Goal: Communication & Community: Participate in discussion

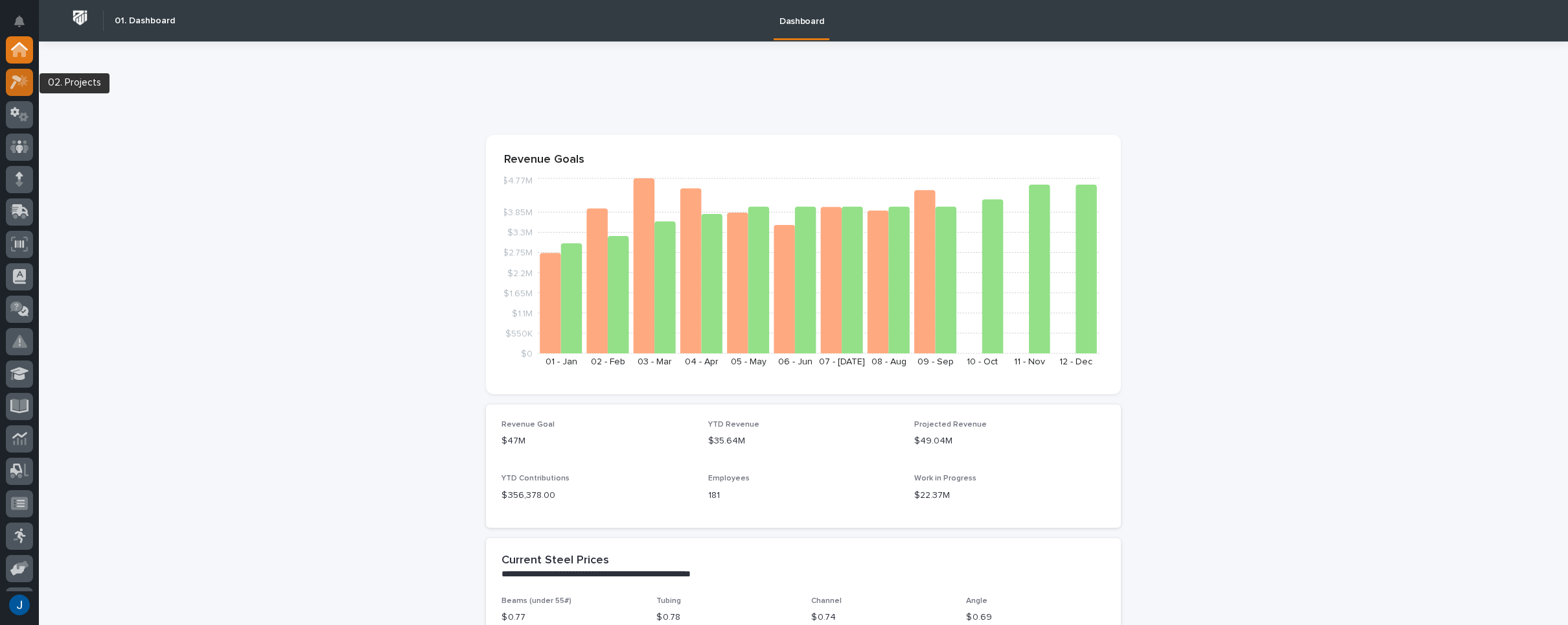
click at [17, 82] on icon at bounding box center [20, 82] width 19 height 15
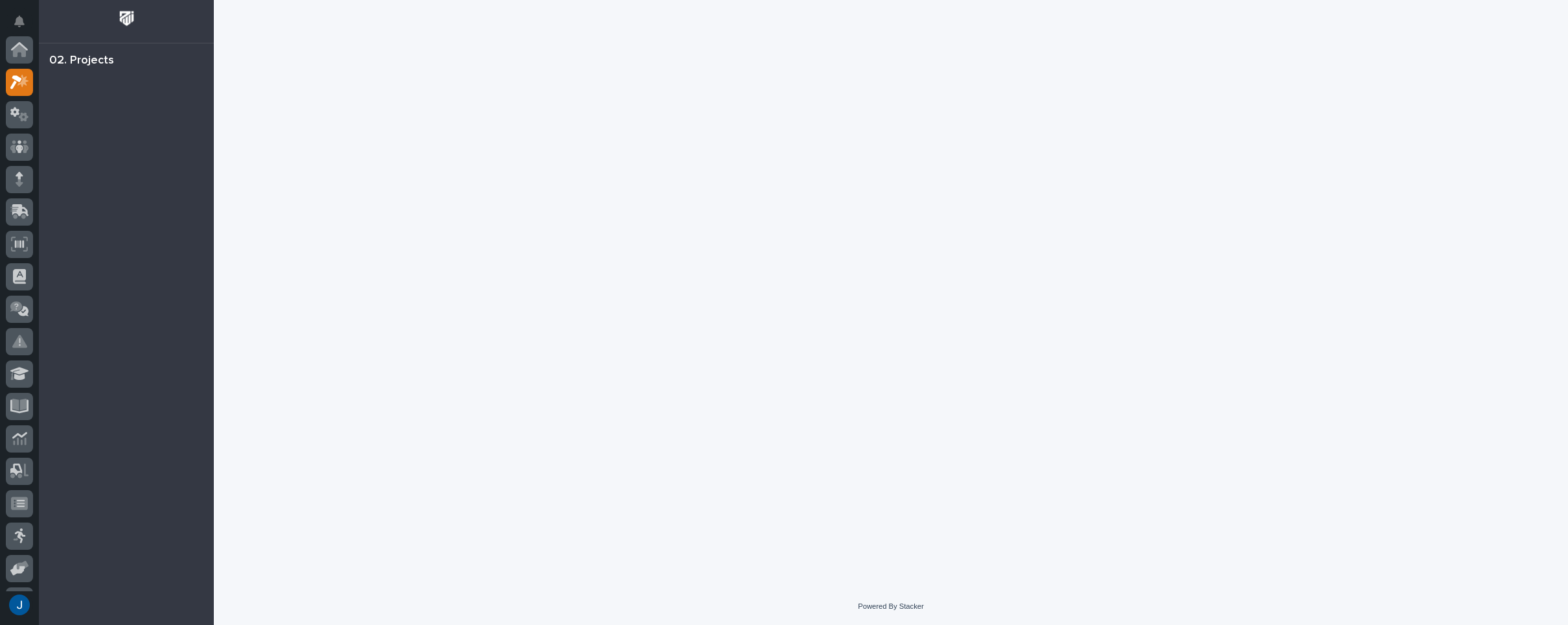
scroll to position [33, 0]
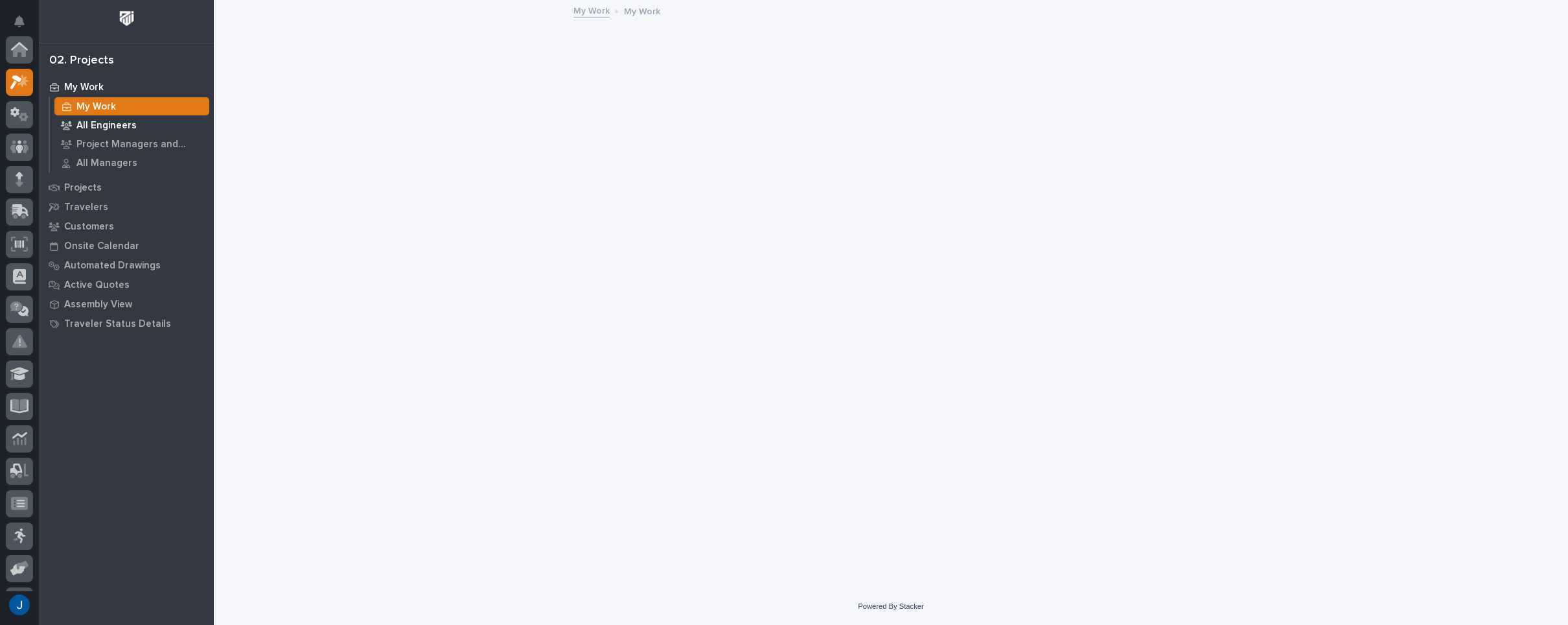
scroll to position [33, 0]
click at [95, 105] on p "My Work" at bounding box center [96, 107] width 40 height 11
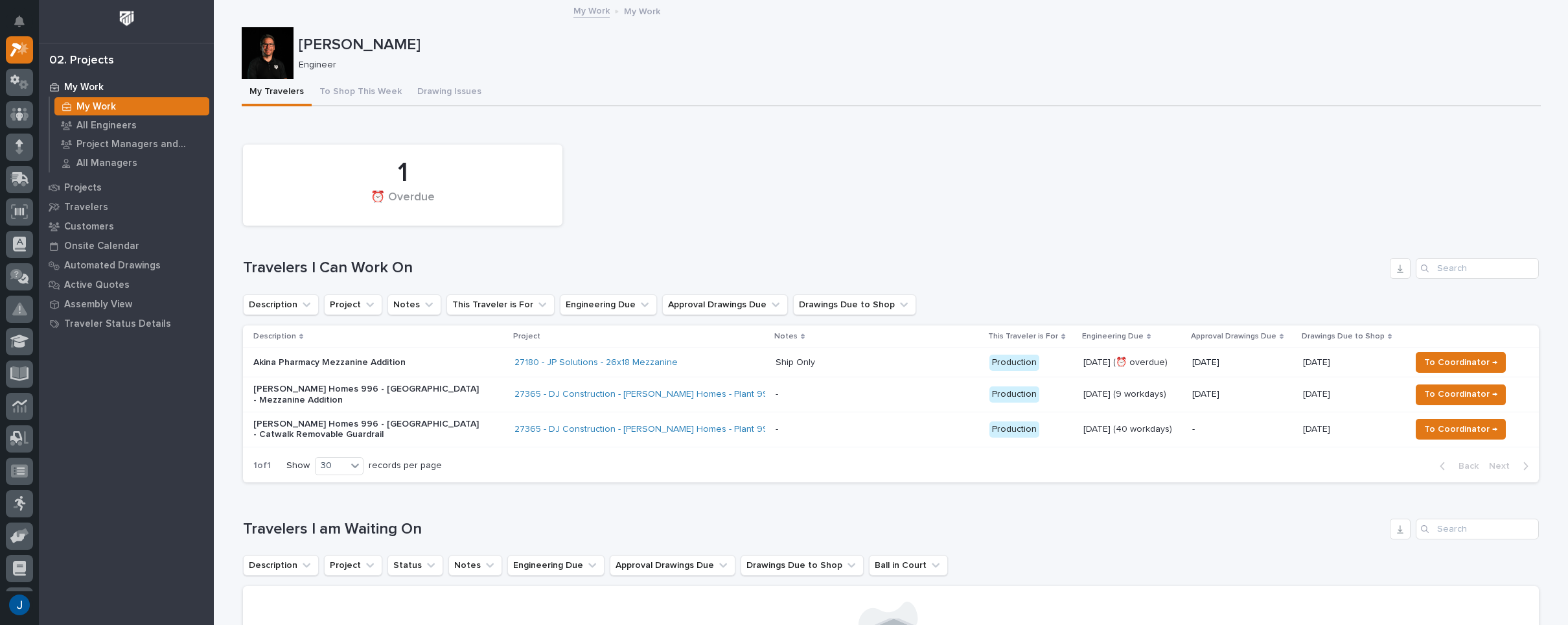
click at [278, 362] on p "Akina Pharmacy Mezzanine Addition" at bounding box center [367, 362] width 227 height 11
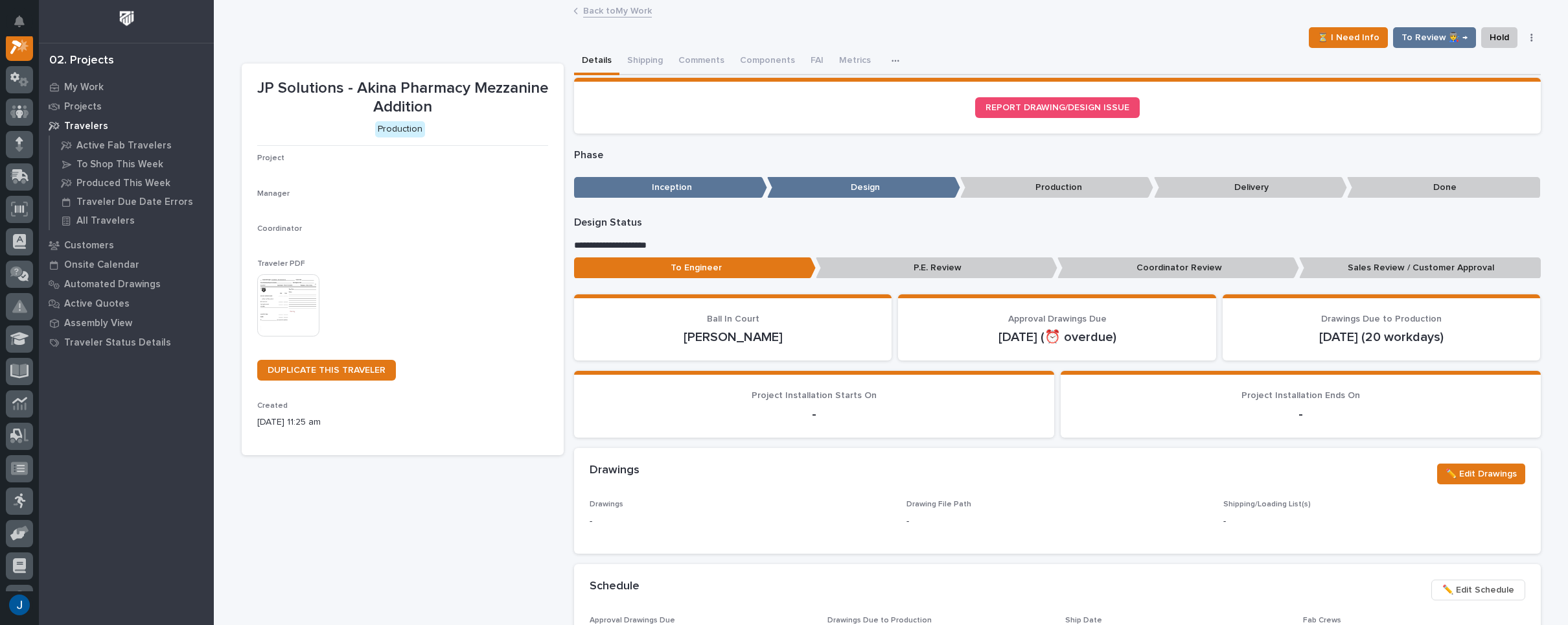
scroll to position [33, 0]
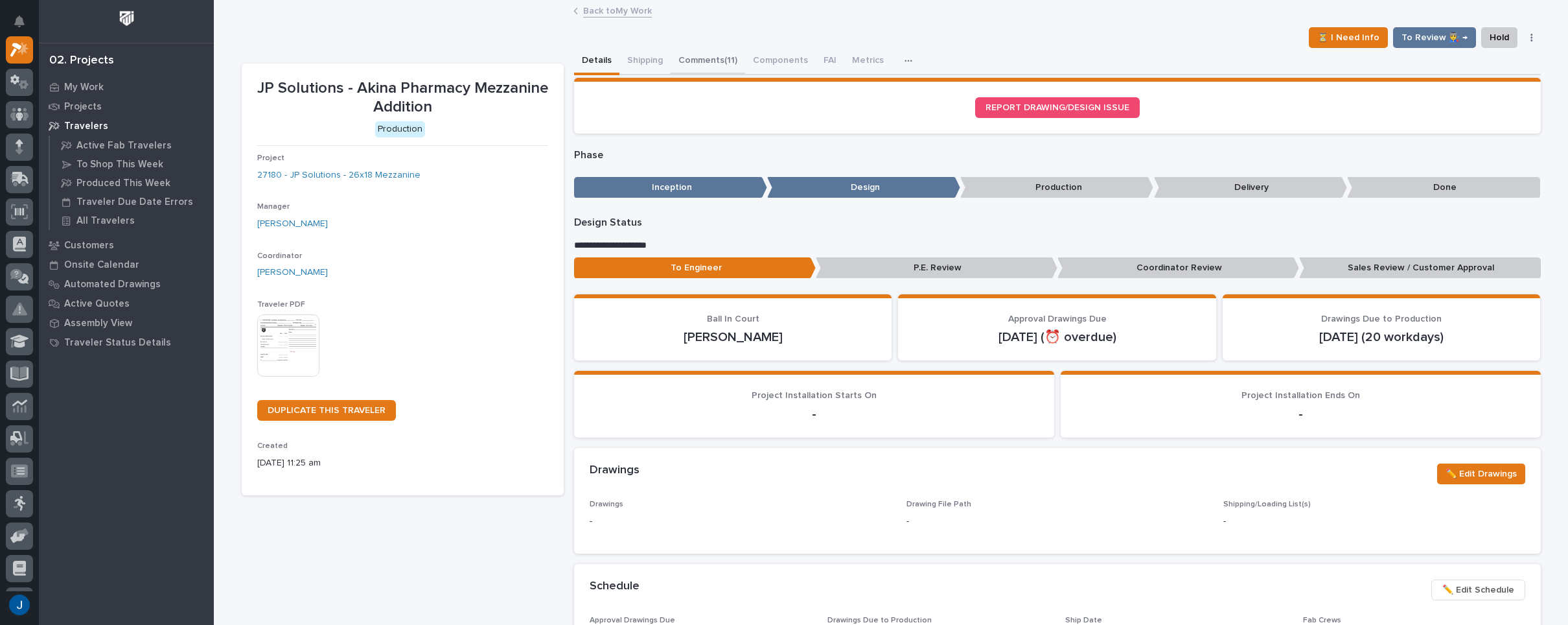
click at [688, 56] on button "Comments (11)" at bounding box center [707, 61] width 75 height 27
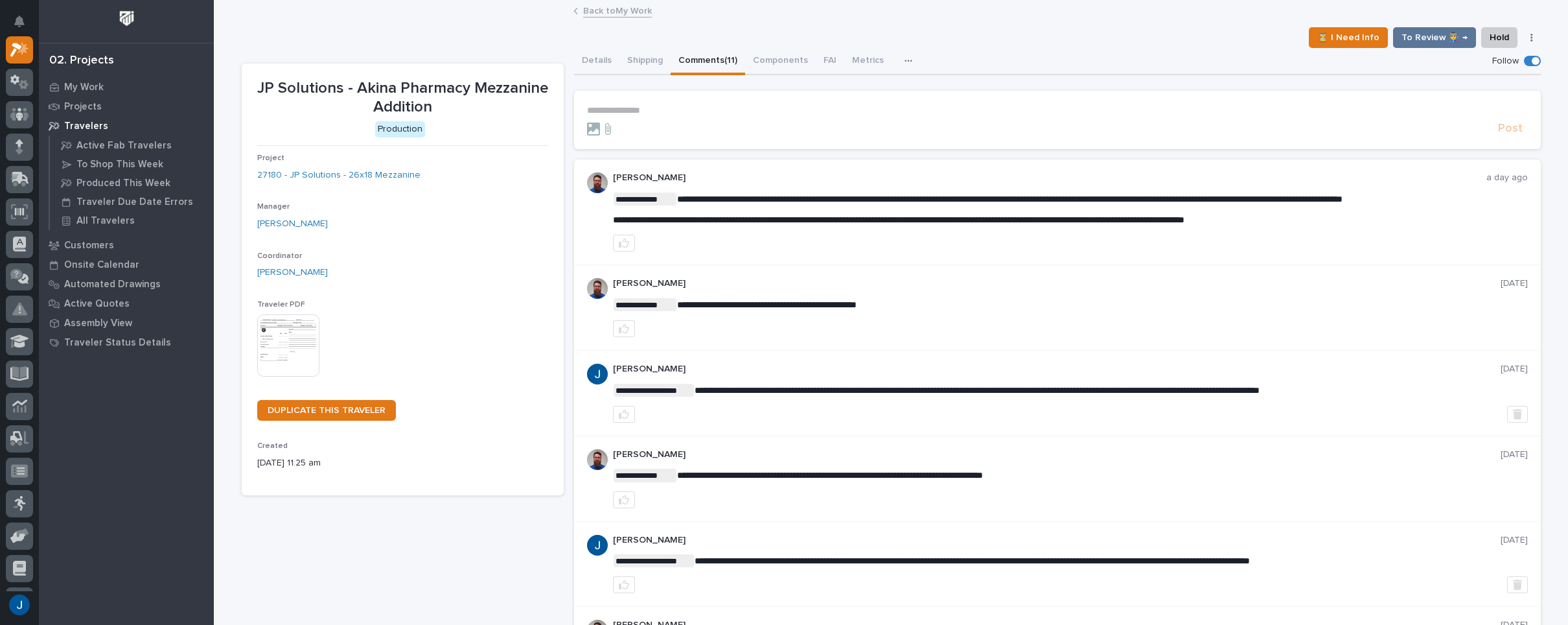
scroll to position [65, 0]
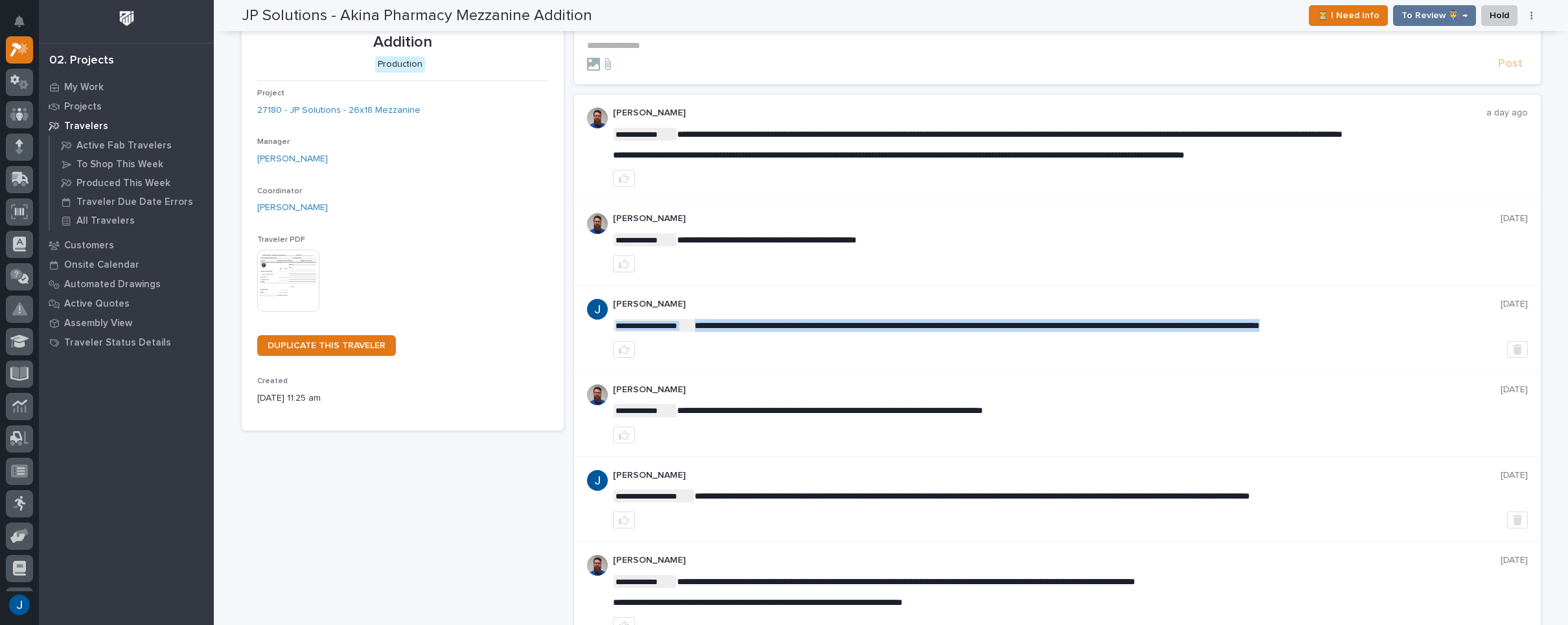
drag, startPoint x: 693, startPoint y: 323, endPoint x: 1411, endPoint y: 322, distance: 718.0
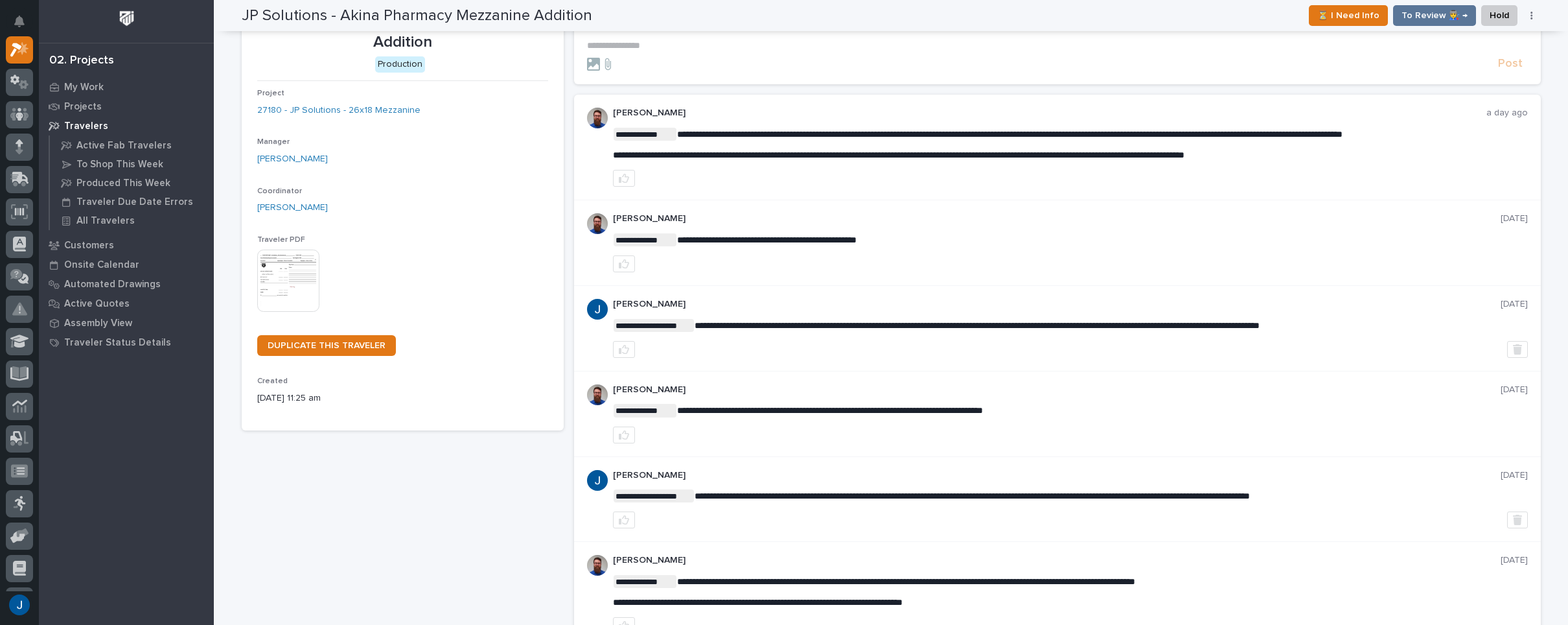
click at [1410, 331] on div "**********" at bounding box center [1070, 328] width 915 height 59
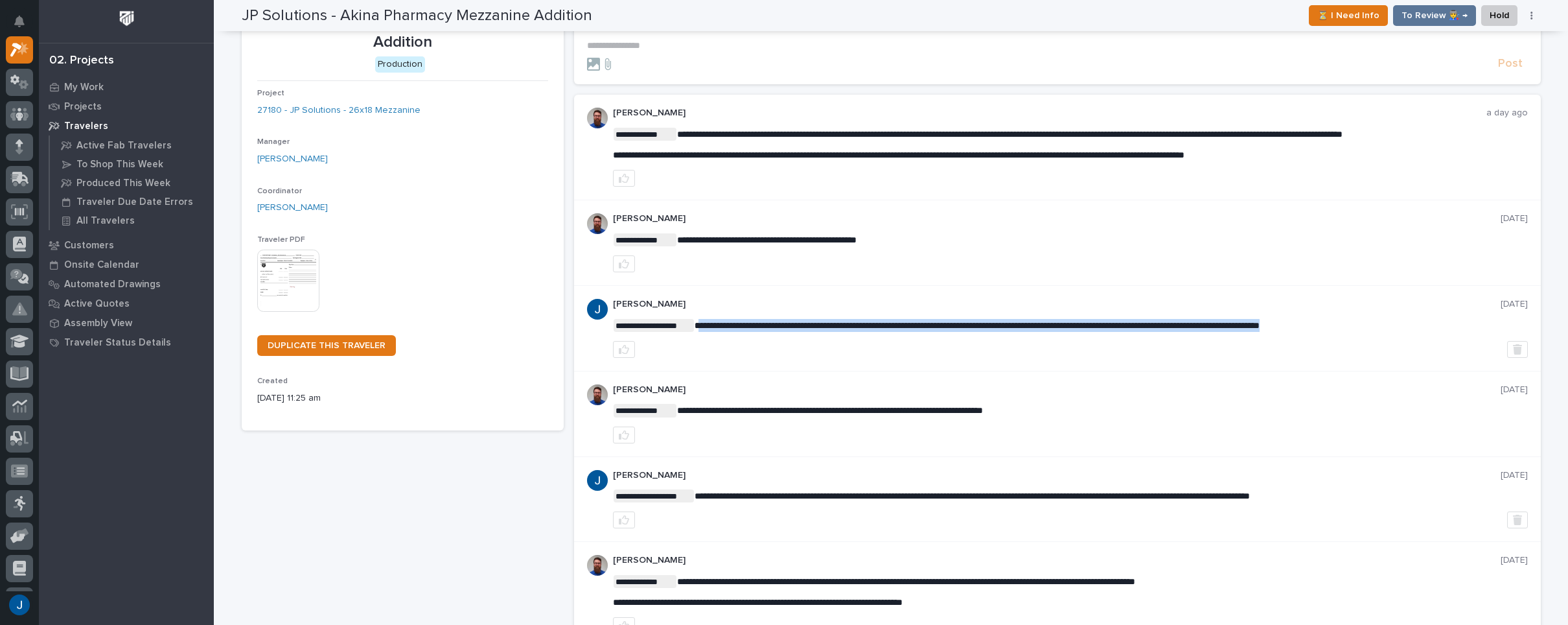
drag, startPoint x: 1414, startPoint y: 320, endPoint x: 696, endPoint y: 321, distance: 718.0
click at [696, 321] on p "**********" at bounding box center [1070, 325] width 915 height 13
copy div
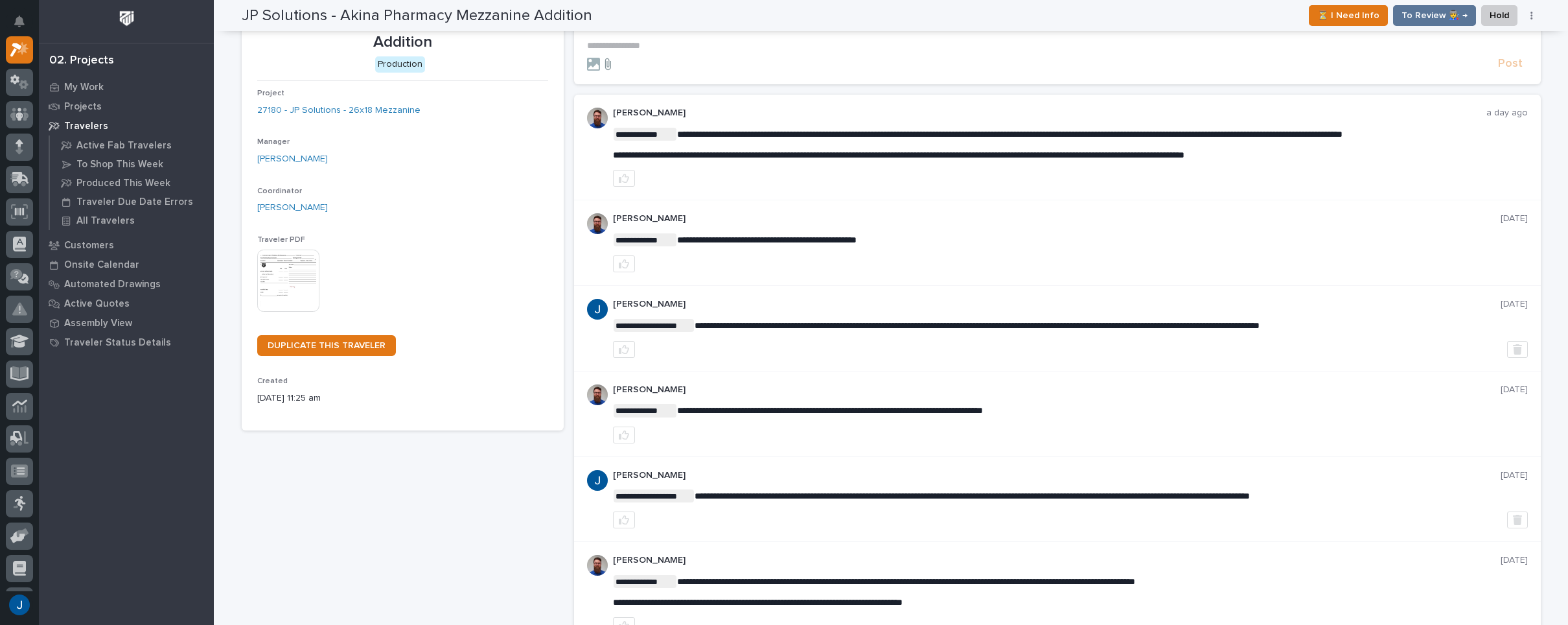
click at [609, 63] on icon at bounding box center [608, 64] width 16 height 13
click at [600, 58] on input "file" at bounding box center [600, 58] width 0 height 0
click at [609, 42] on p "**********" at bounding box center [1058, 45] width 941 height 11
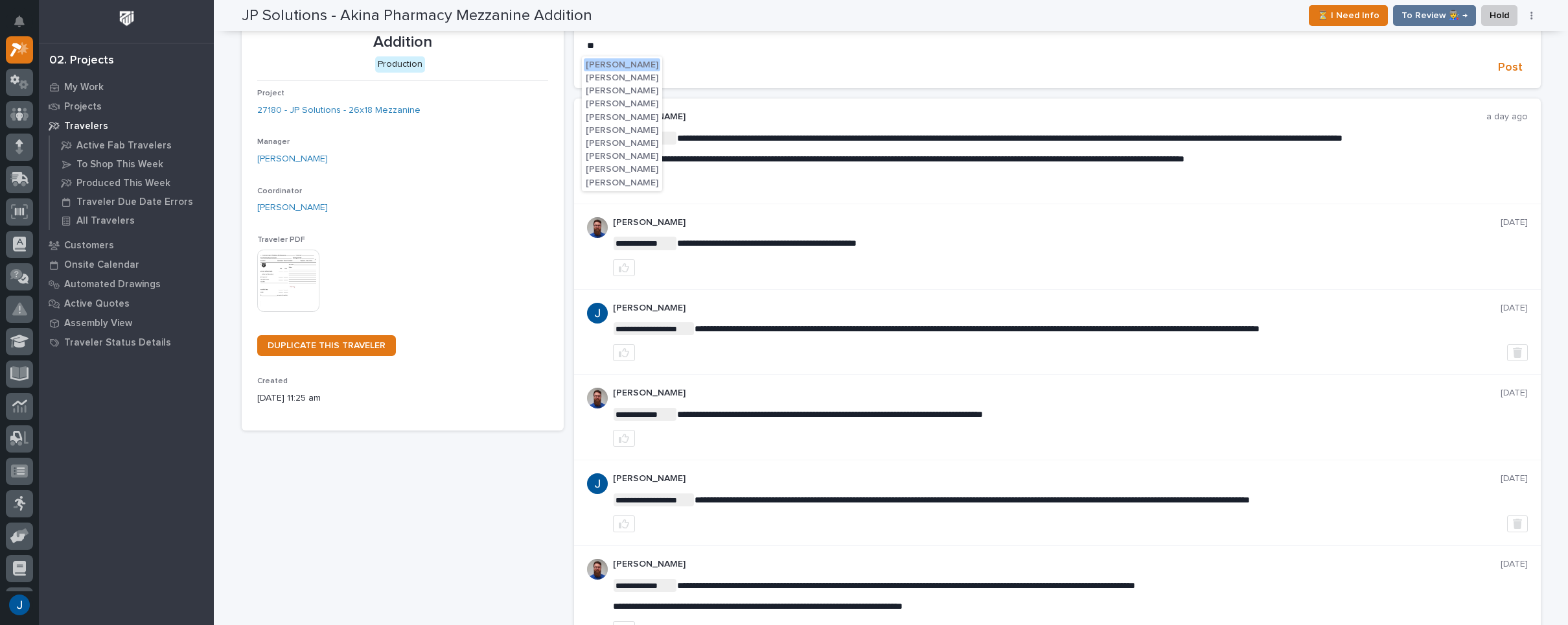
click at [610, 142] on span "[PERSON_NAME]" at bounding box center [622, 143] width 73 height 9
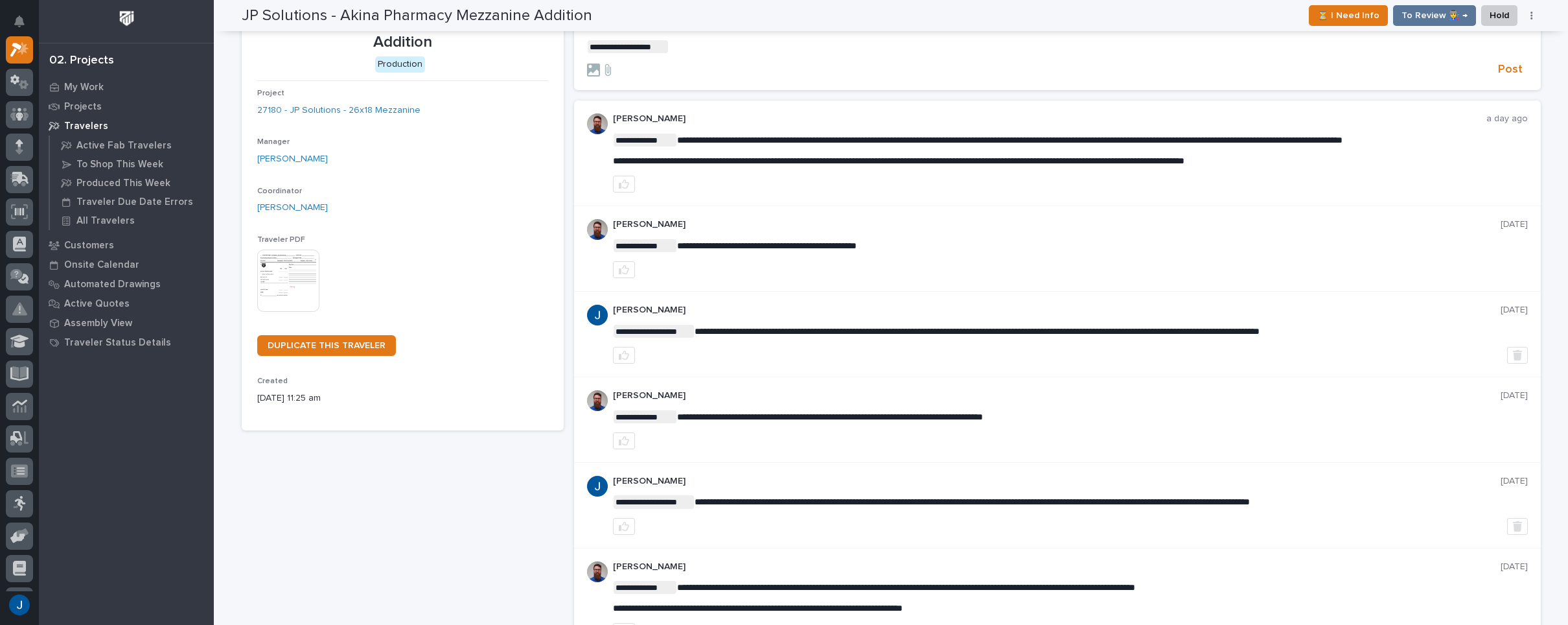
scroll to position [66, 0]
click at [684, 50] on p "**********" at bounding box center [1058, 46] width 941 height 13
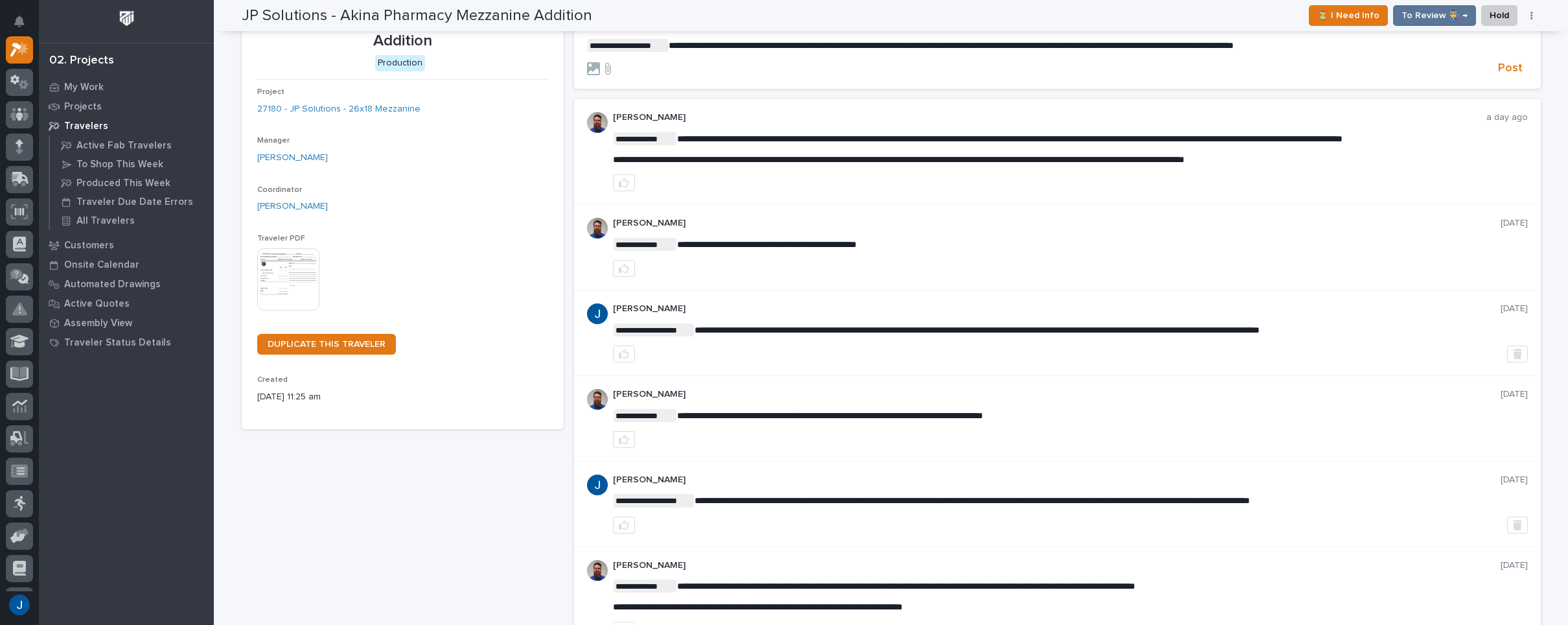
click at [712, 45] on span "**********" at bounding box center [951, 45] width 565 height 9
click at [753, 83] on section "**********" at bounding box center [1058, 57] width 967 height 65
drag, startPoint x: 1008, startPoint y: 46, endPoint x: 1415, endPoint y: 70, distance: 407.7
click at [1390, 51] on p "**********" at bounding box center [1058, 46] width 941 height 13
copy span "**********"
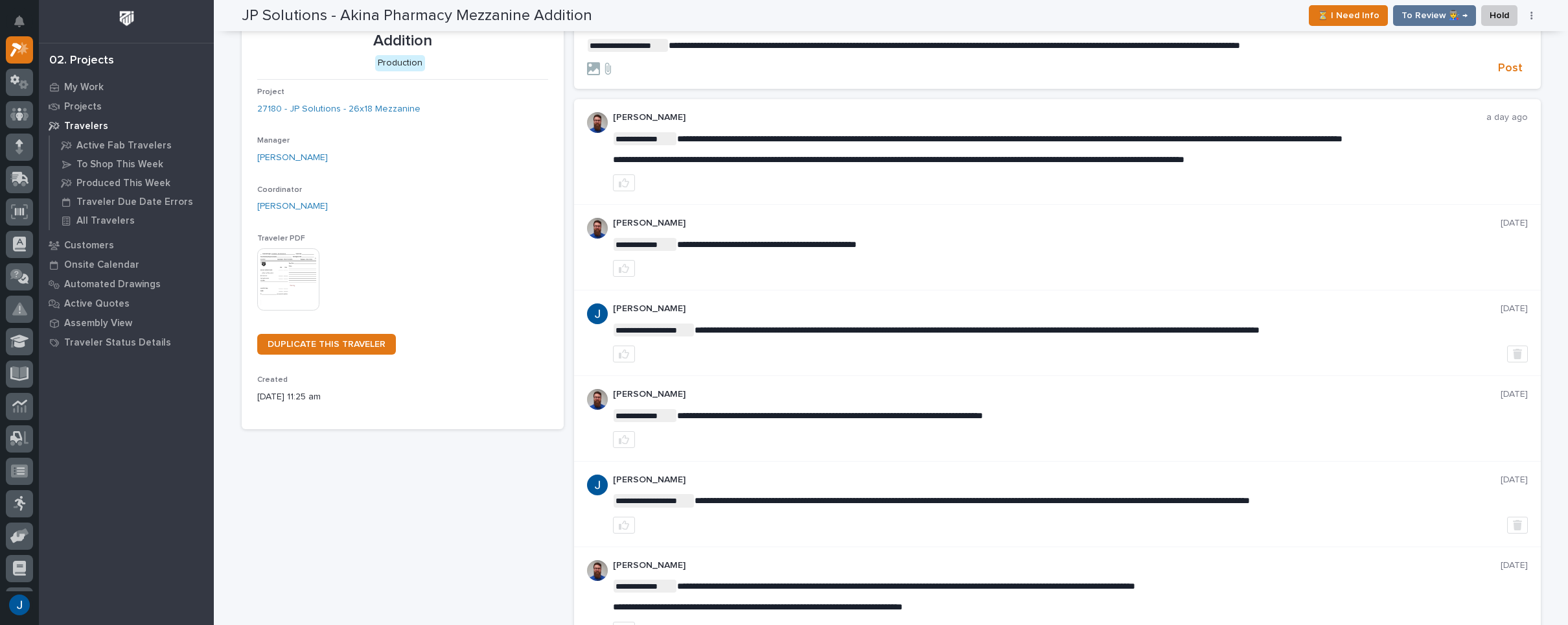
click at [717, 45] on span "**********" at bounding box center [954, 45] width 572 height 9
click at [712, 44] on span "**********" at bounding box center [940, 45] width 542 height 9
click at [772, 65] on div at bounding box center [1040, 68] width 906 height 13
click at [1510, 68] on span "Post" at bounding box center [1510, 68] width 25 height 15
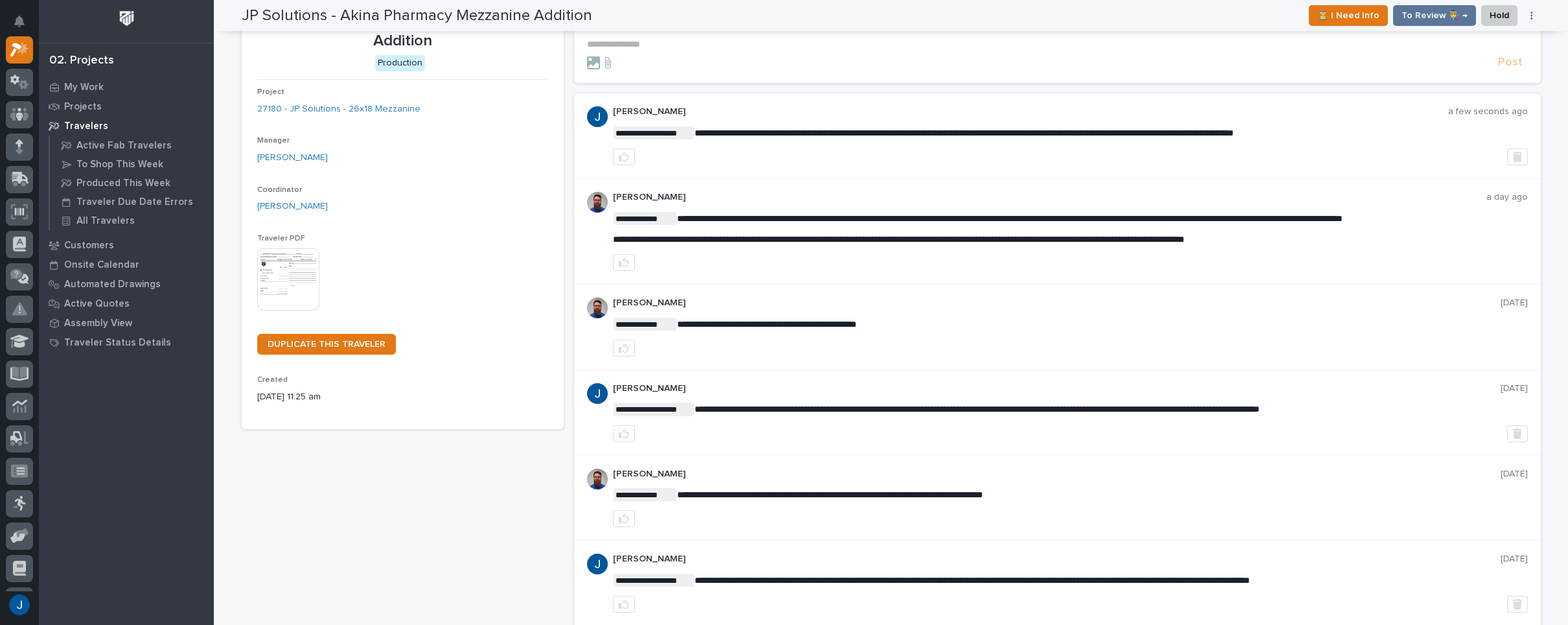
scroll to position [105, 0]
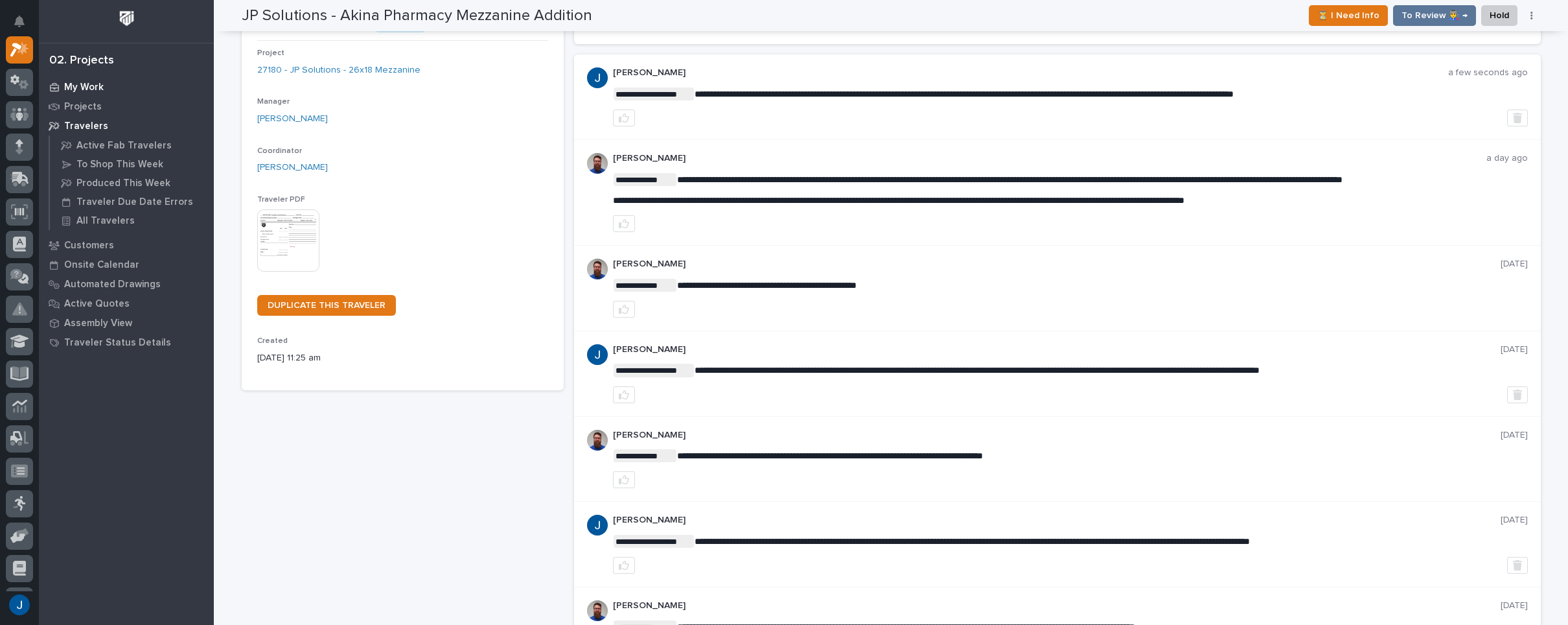
click at [86, 83] on p "My Work" at bounding box center [84, 88] width 40 height 11
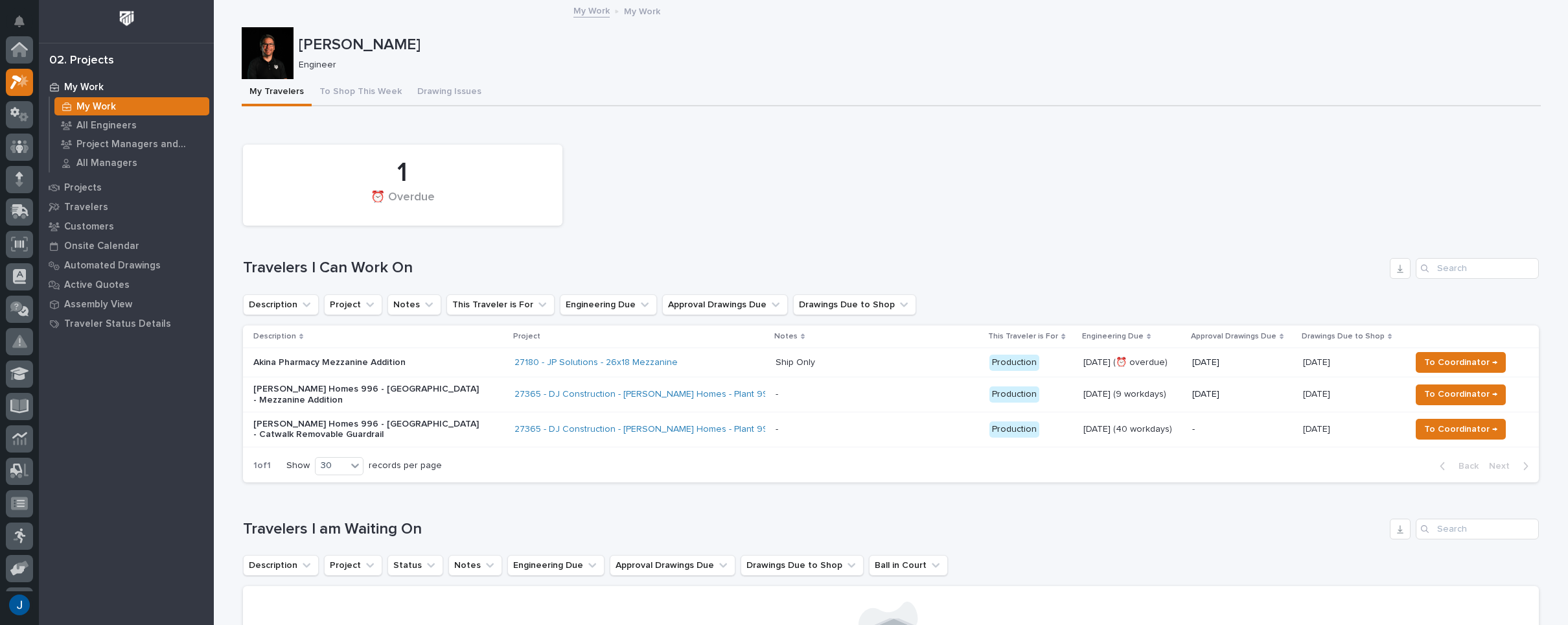
scroll to position [33, 0]
click at [293, 362] on p "Akina Pharmacy Mezzanine Addition" at bounding box center [367, 362] width 227 height 11
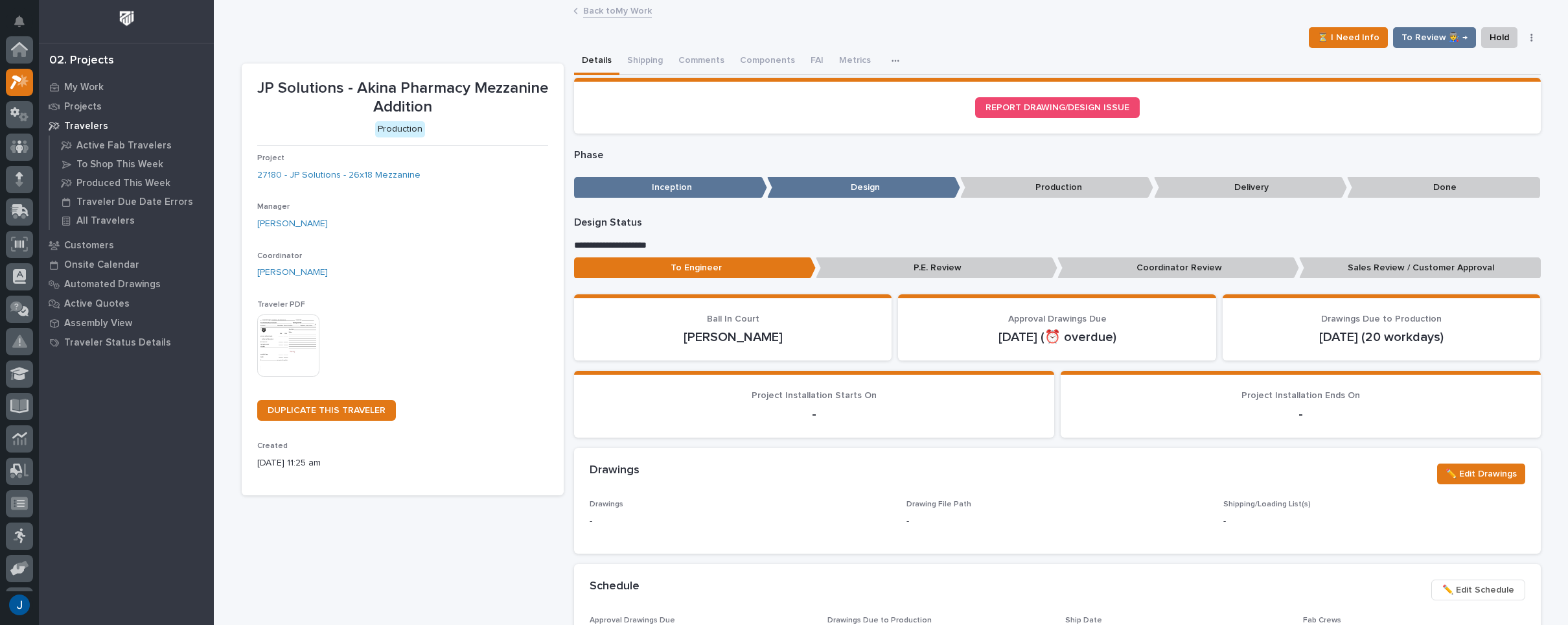
scroll to position [33, 0]
click at [1170, 264] on p "Coordinator Review" at bounding box center [1179, 268] width 242 height 21
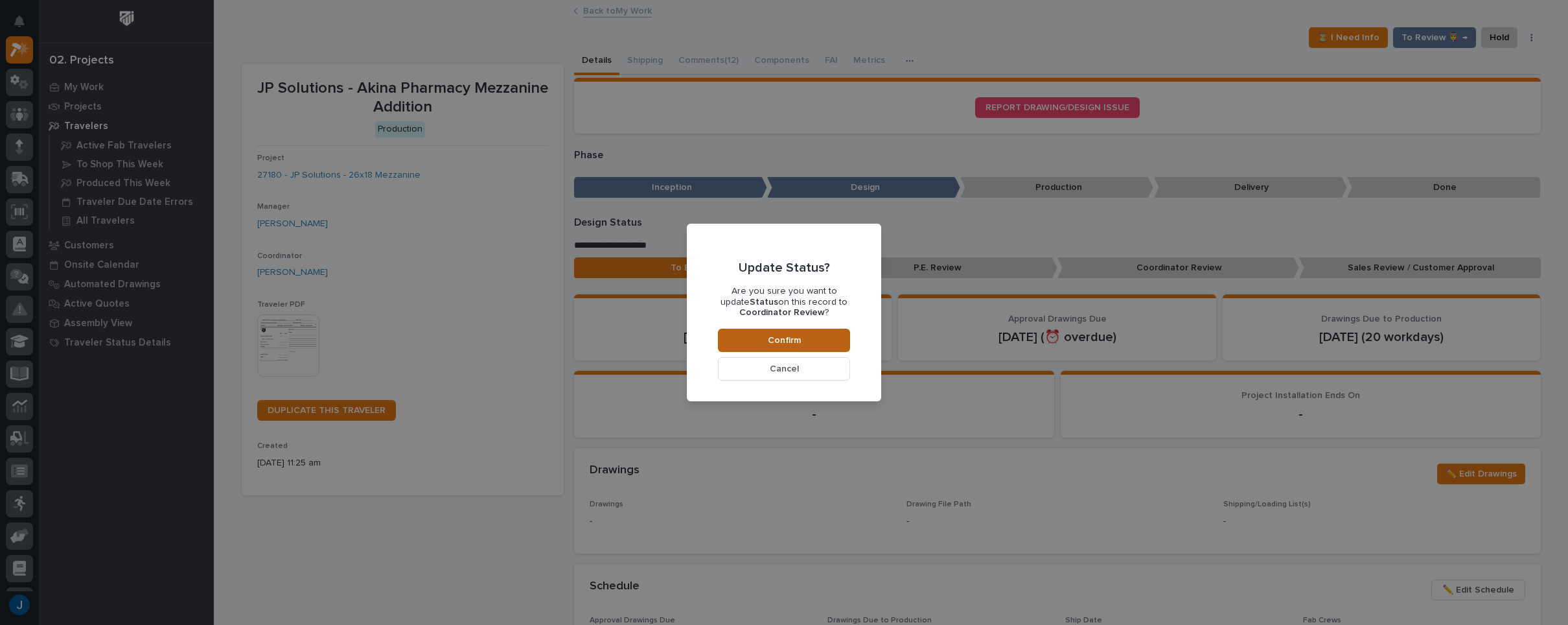
click at [774, 339] on span "Confirm" at bounding box center [784, 340] width 33 height 11
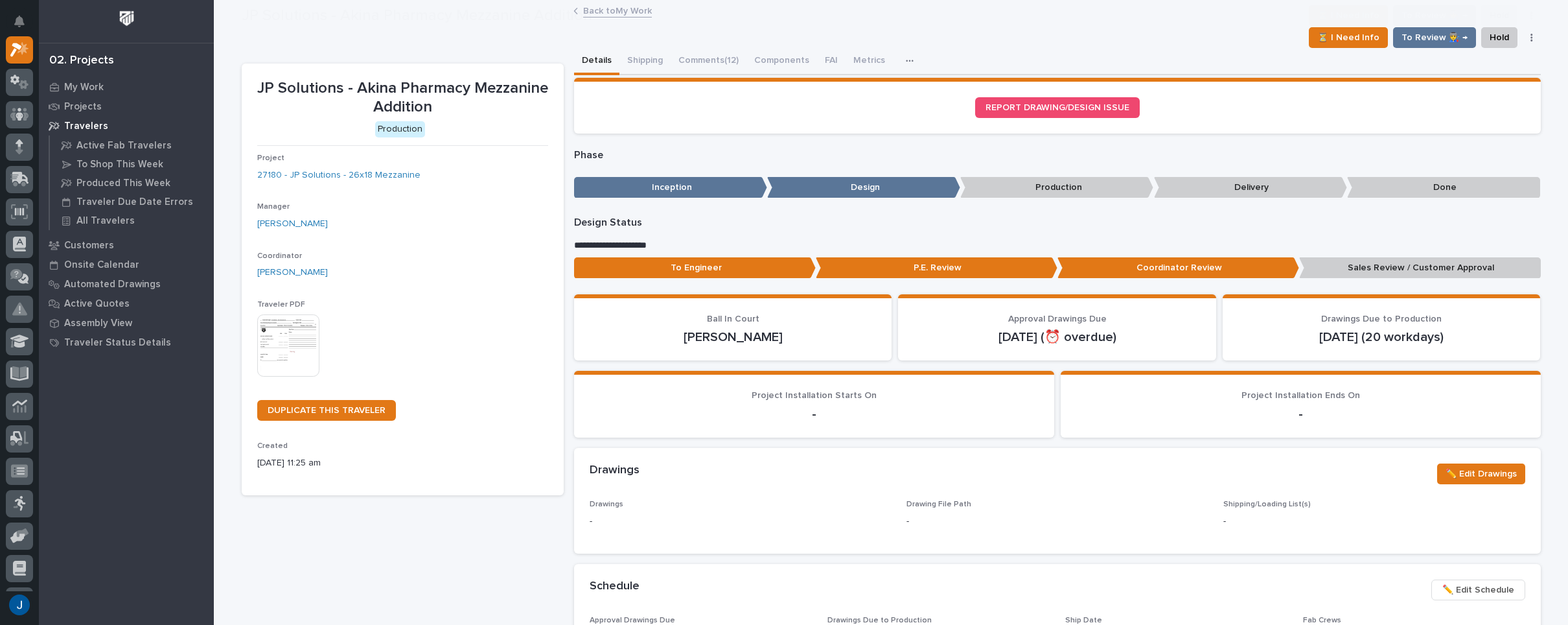
scroll to position [77, 0]
click at [698, 58] on button "Comments (12)" at bounding box center [708, 61] width 76 height 27
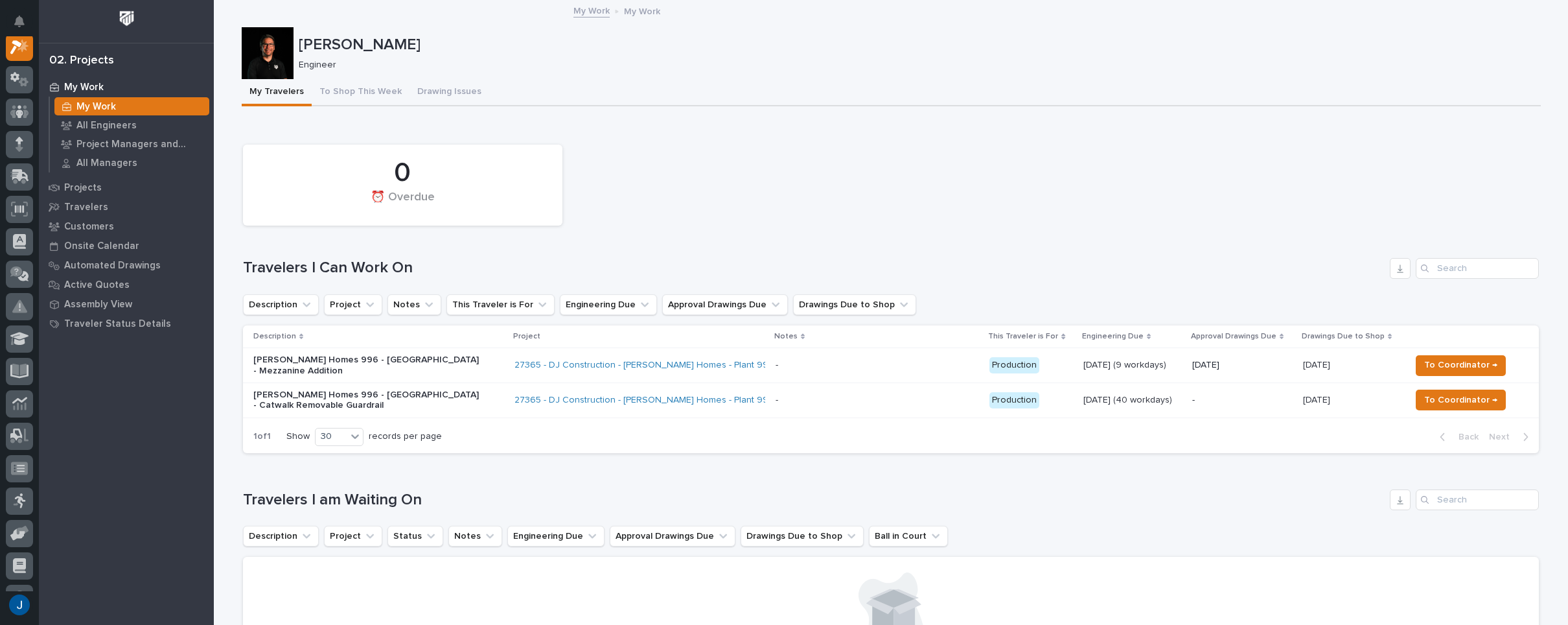
drag, startPoint x: 360, startPoint y: 132, endPoint x: 258, endPoint y: 91, distance: 109.9
click at [361, 127] on div "Loading... Saving… 0 ⏰ Overdue Travelers I Can Work On Description Project Note…" at bounding box center [890, 293] width 1296 height 342
click at [132, 16] on img at bounding box center [127, 19] width 24 height 24
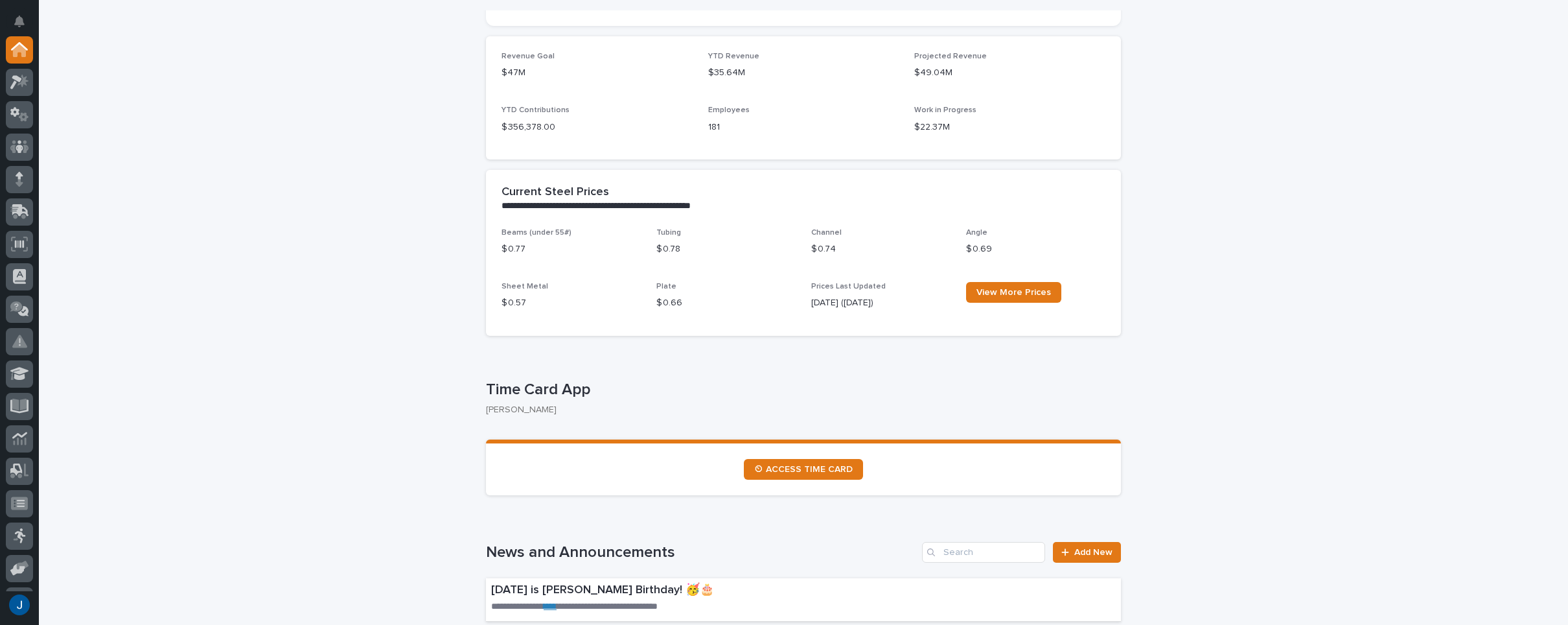
scroll to position [389, 0]
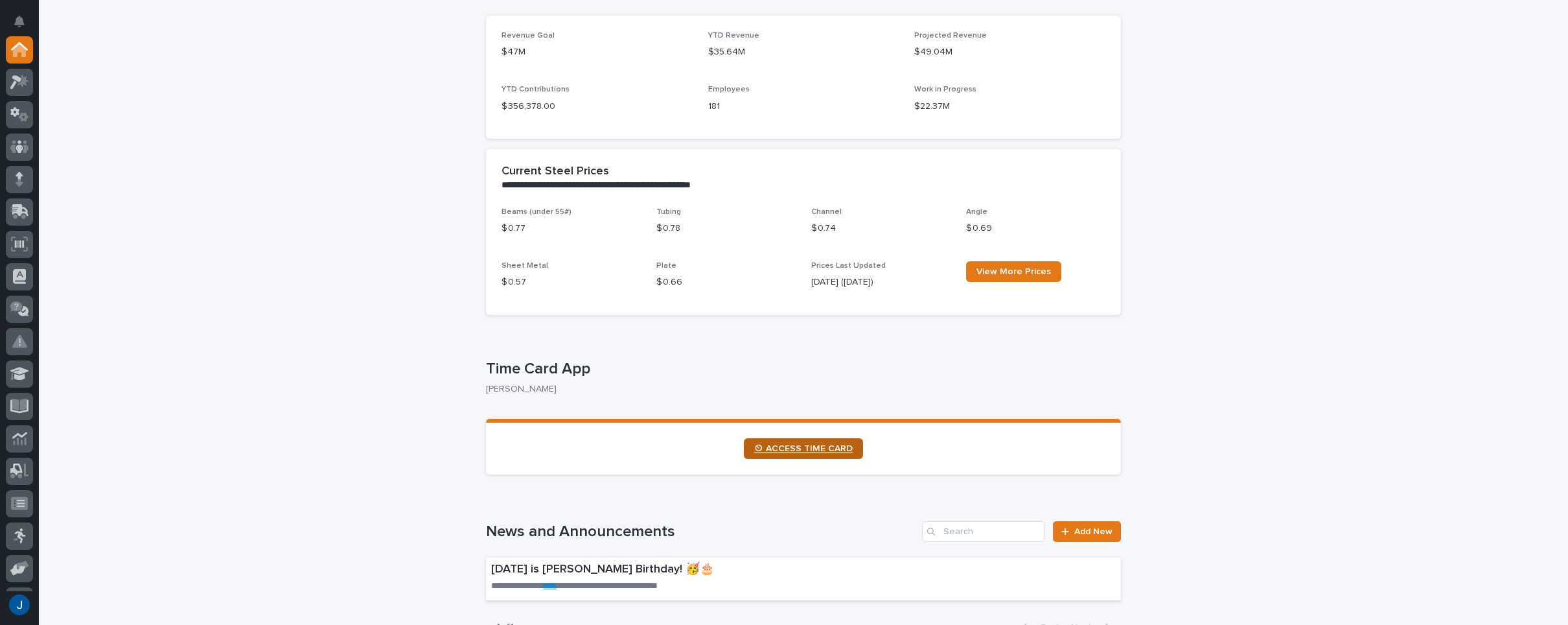
click at [799, 458] on link "⏲ ACCESS TIME CARD" at bounding box center [804, 448] width 120 height 21
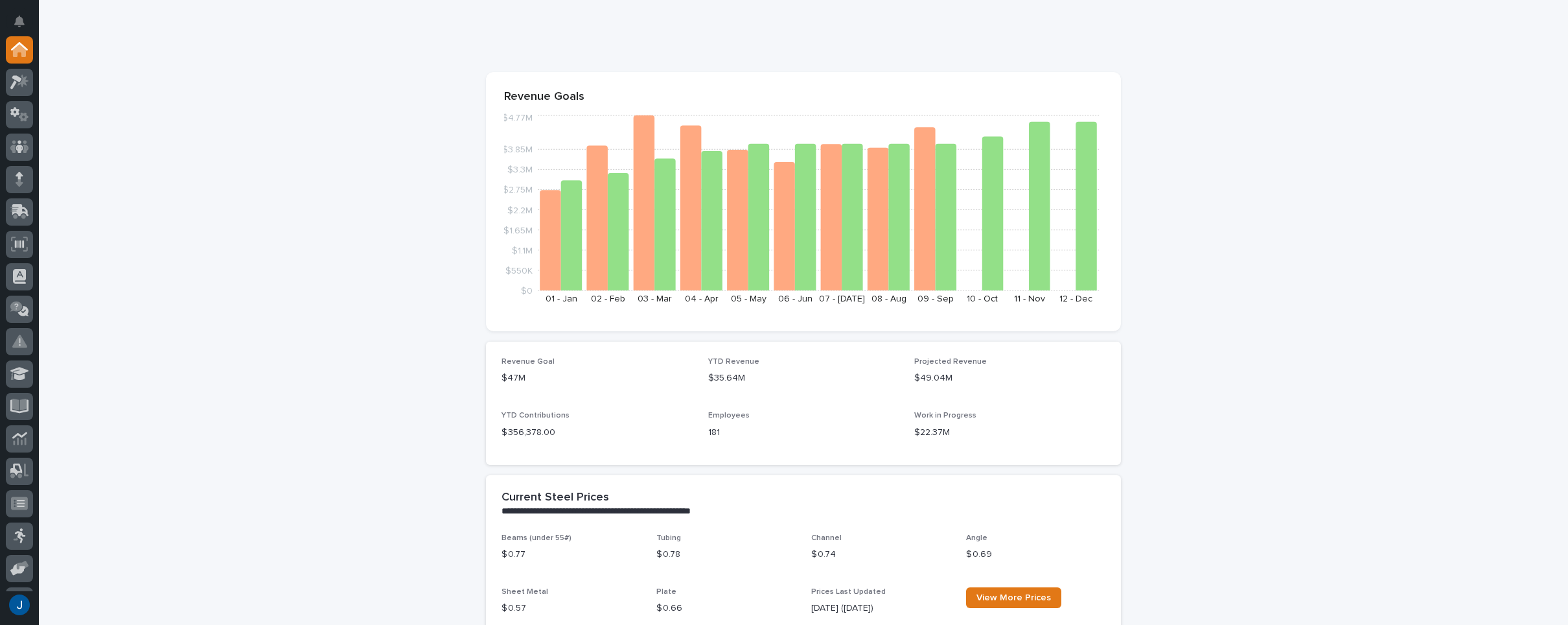
scroll to position [0, 0]
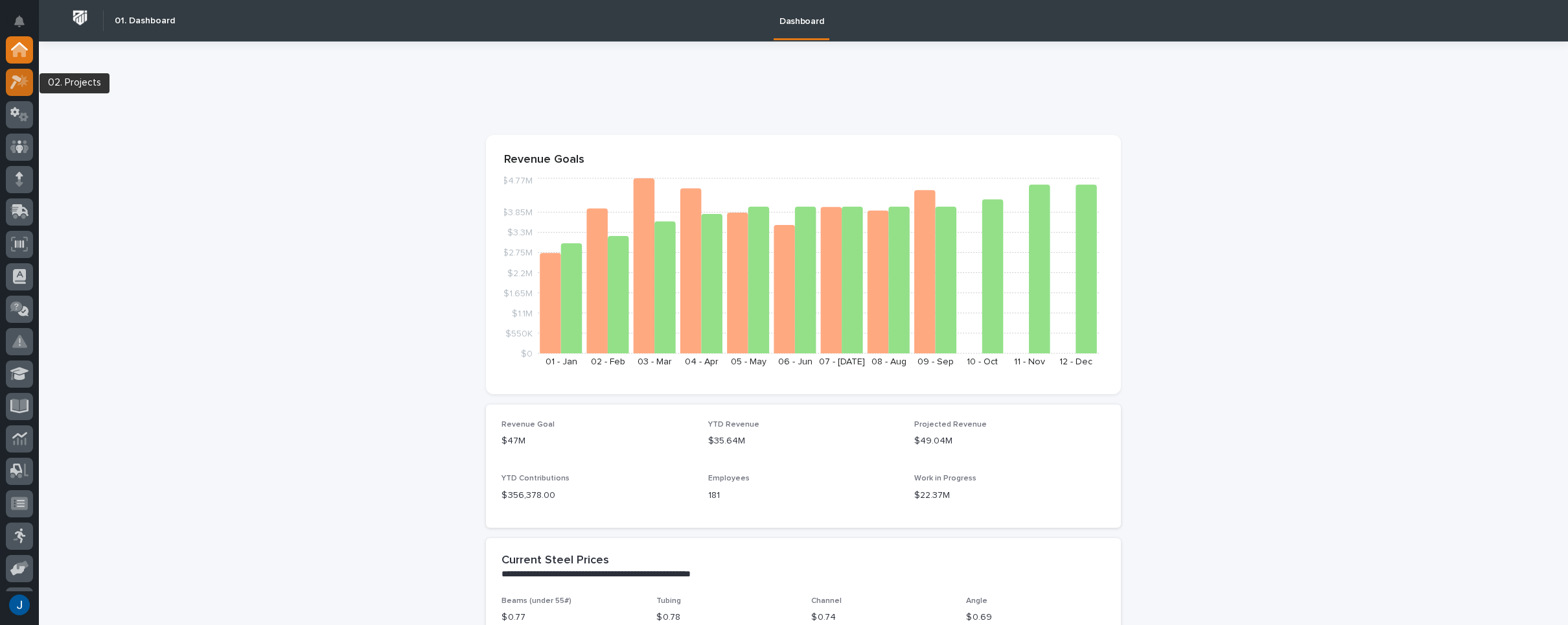
click at [22, 76] on icon at bounding box center [23, 80] width 11 height 13
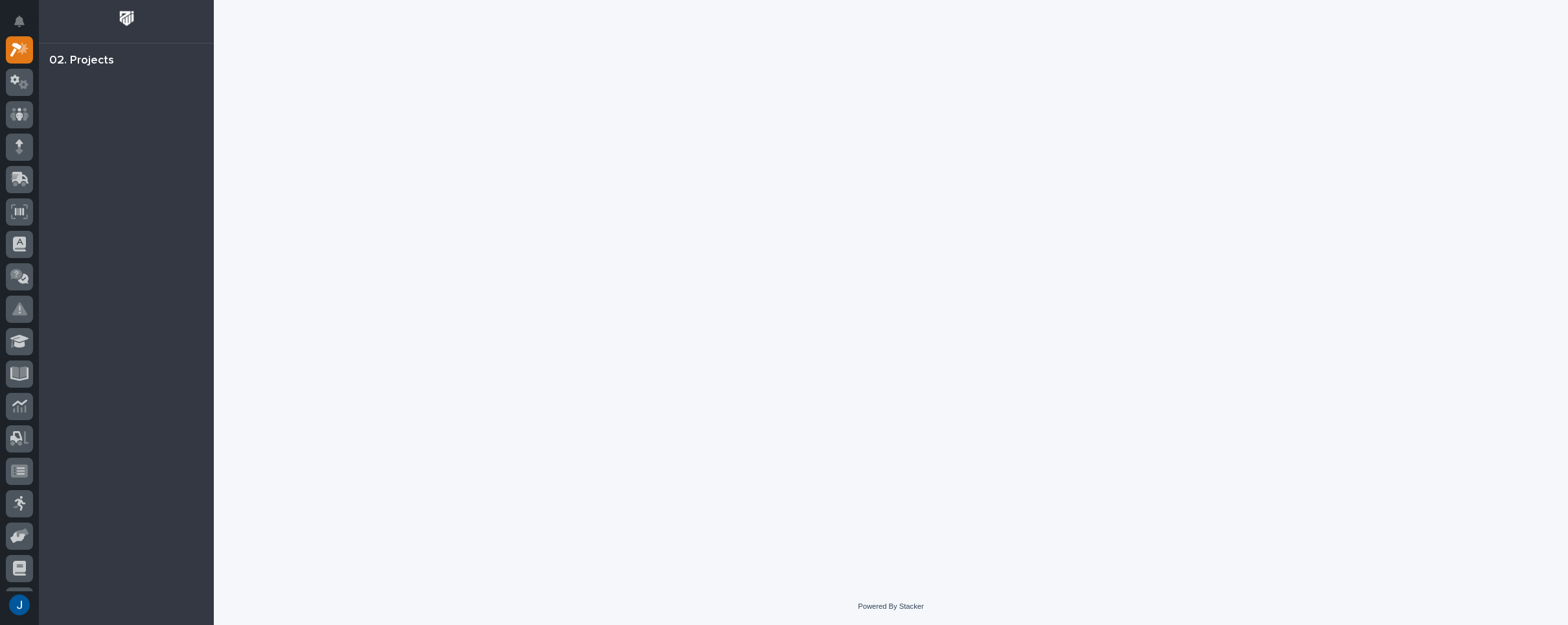
click at [83, 65] on div "02. Projects" at bounding box center [81, 61] width 65 height 14
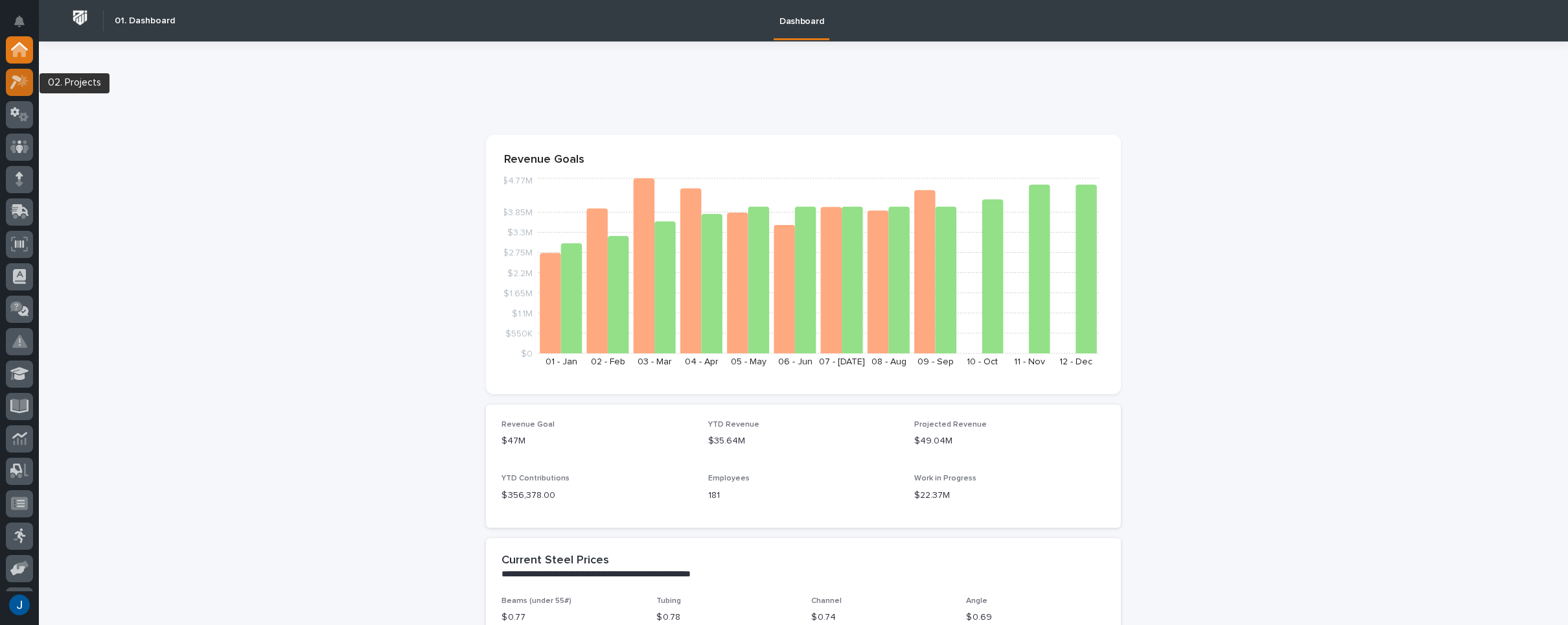
click at [14, 80] on icon at bounding box center [20, 82] width 19 height 15
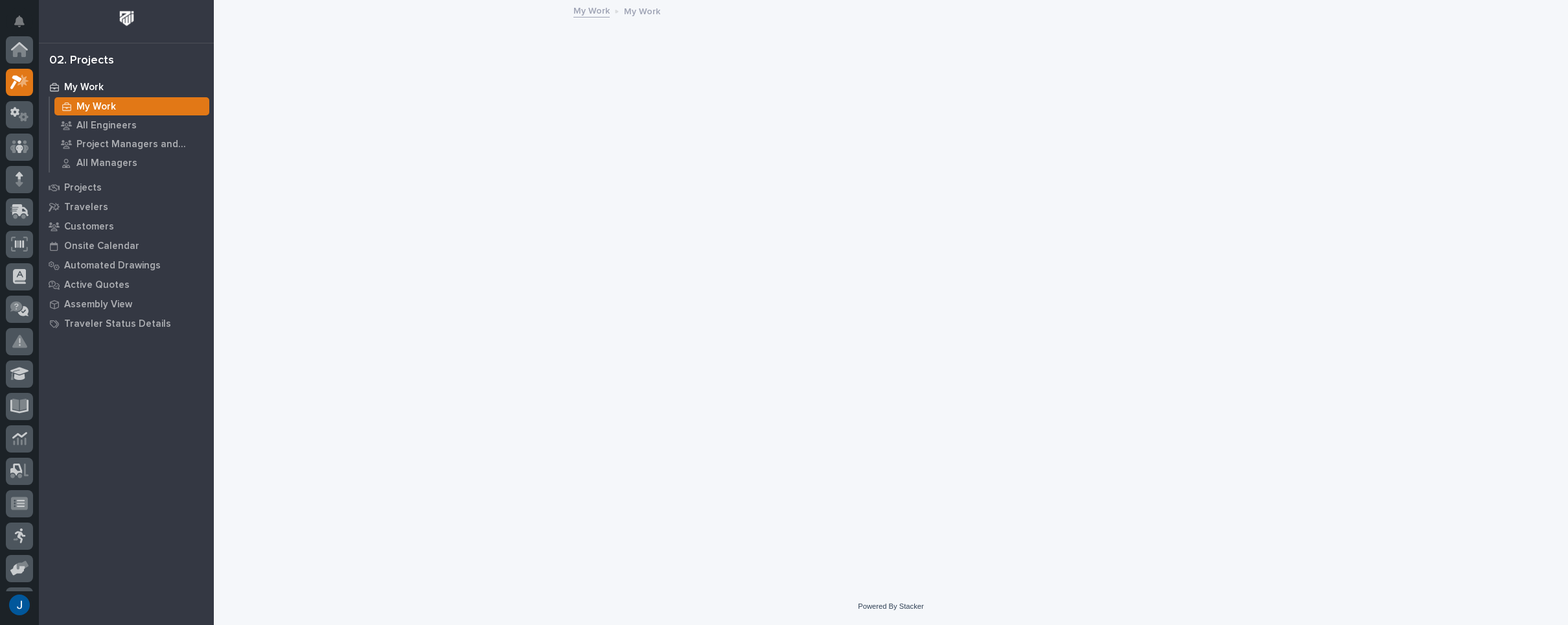
scroll to position [33, 0]
click at [90, 85] on p "My Work" at bounding box center [84, 88] width 40 height 11
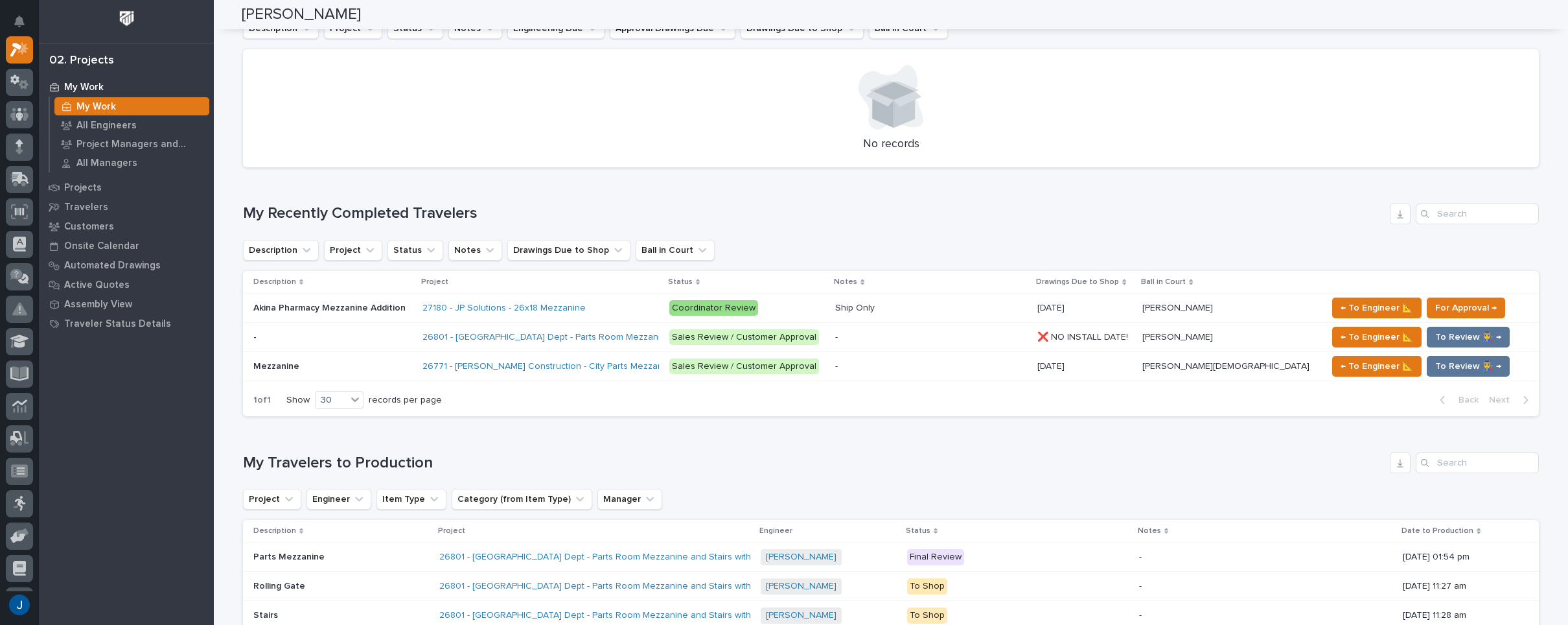
scroll to position [518, 0]
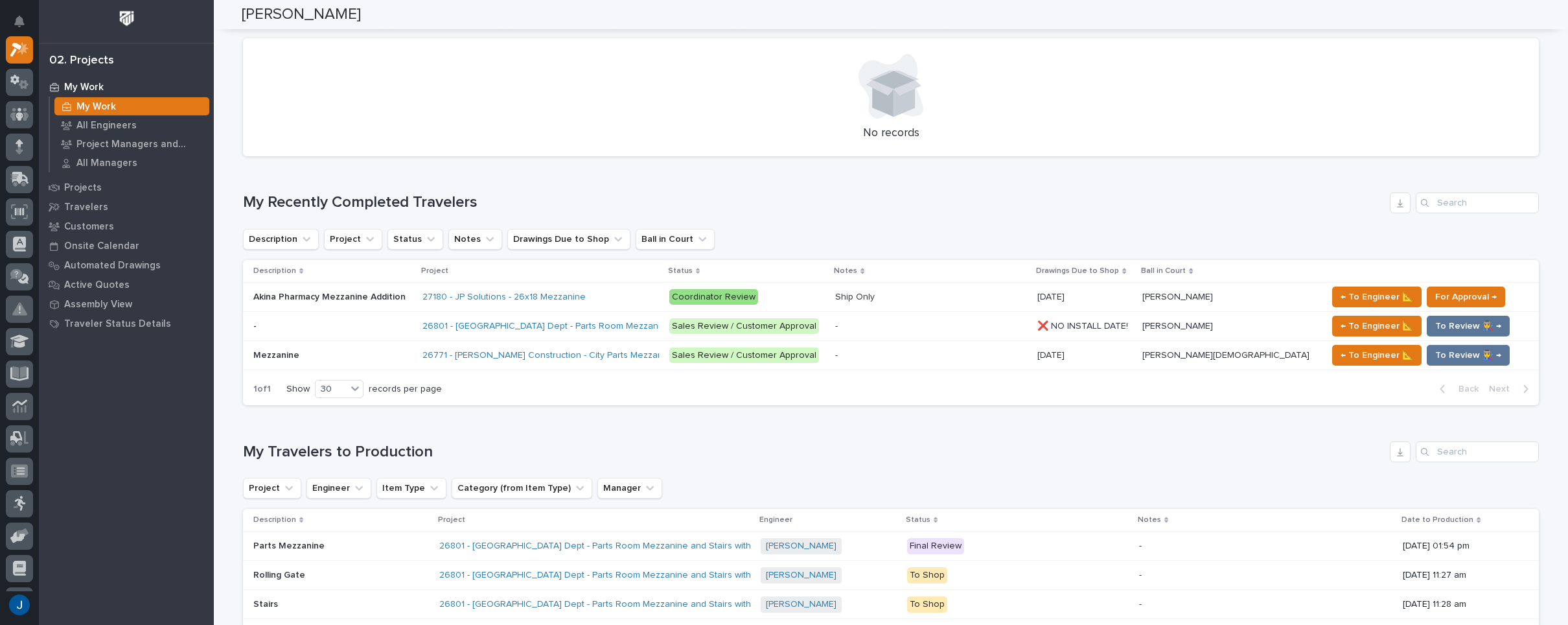
click at [278, 293] on p "Akina Pharmacy Mezzanine Addition" at bounding box center [331, 295] width 155 height 14
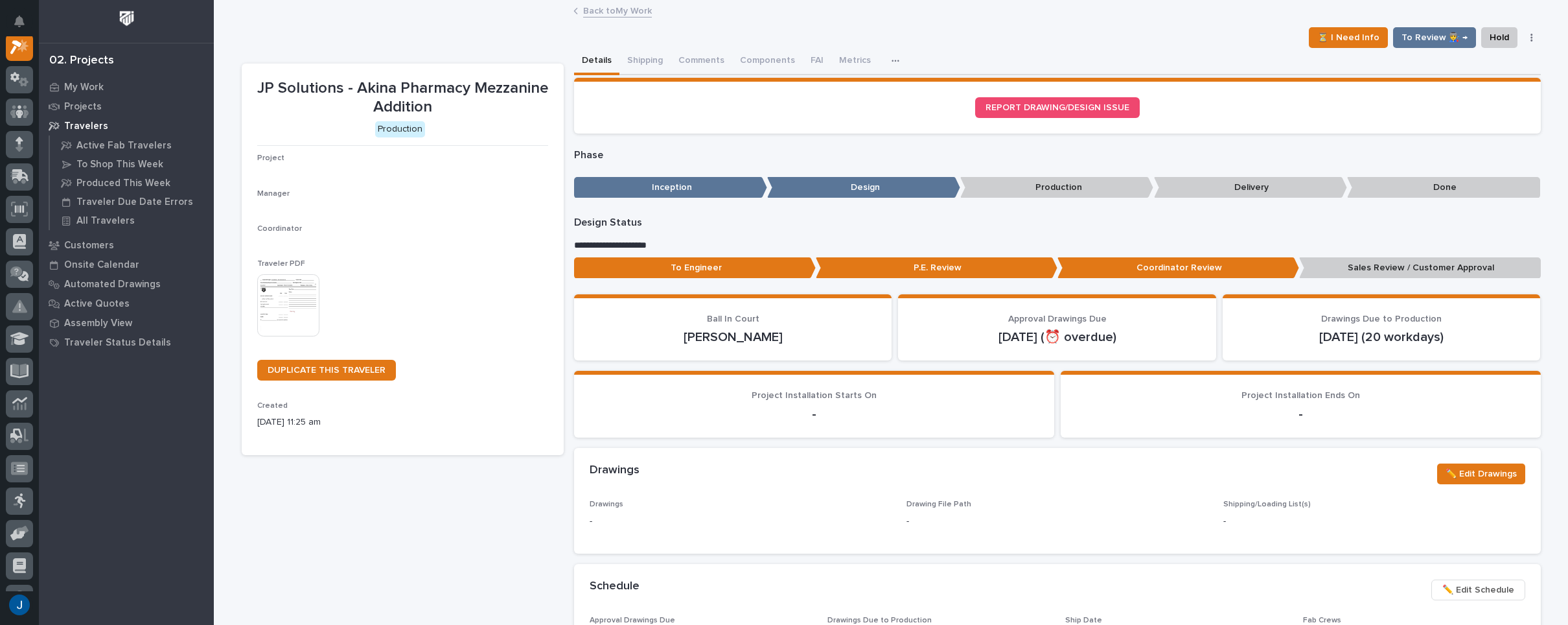
scroll to position [33, 0]
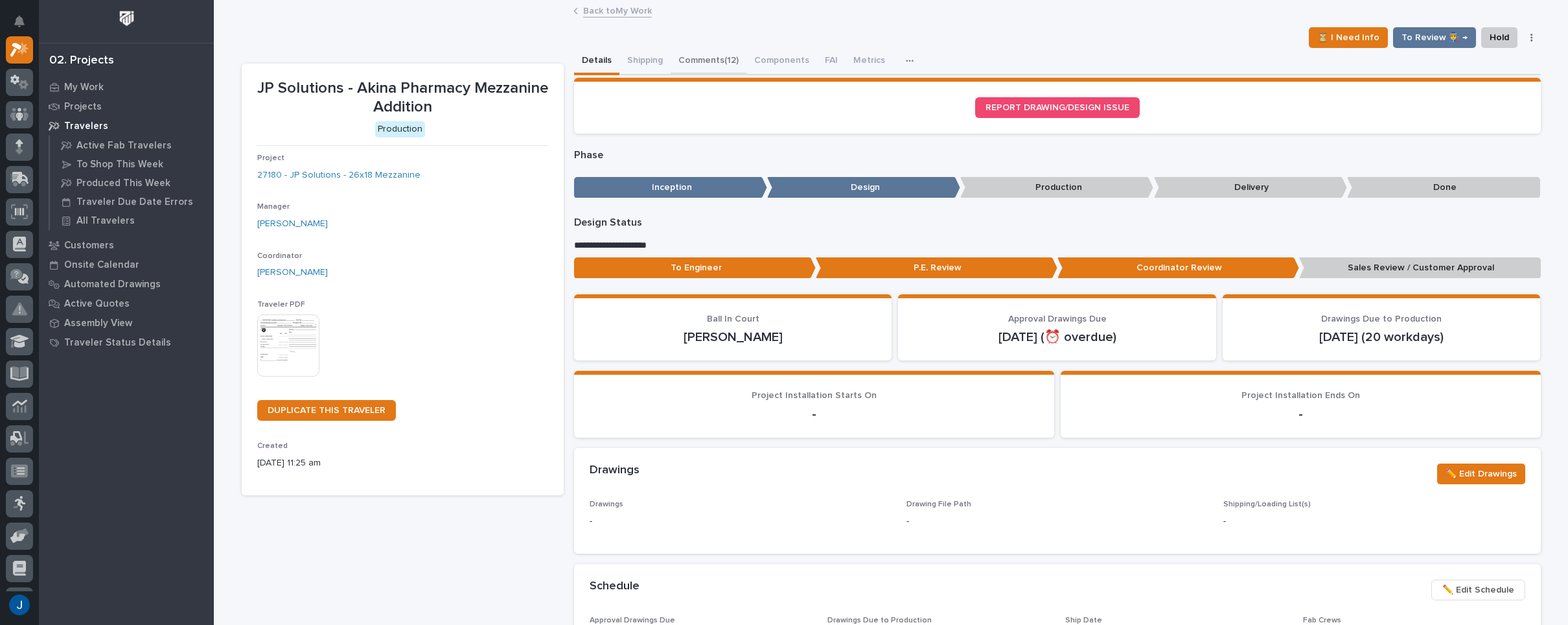
click at [706, 53] on button "Comments (12)" at bounding box center [708, 61] width 76 height 27
